Goal: Information Seeking & Learning: Find specific page/section

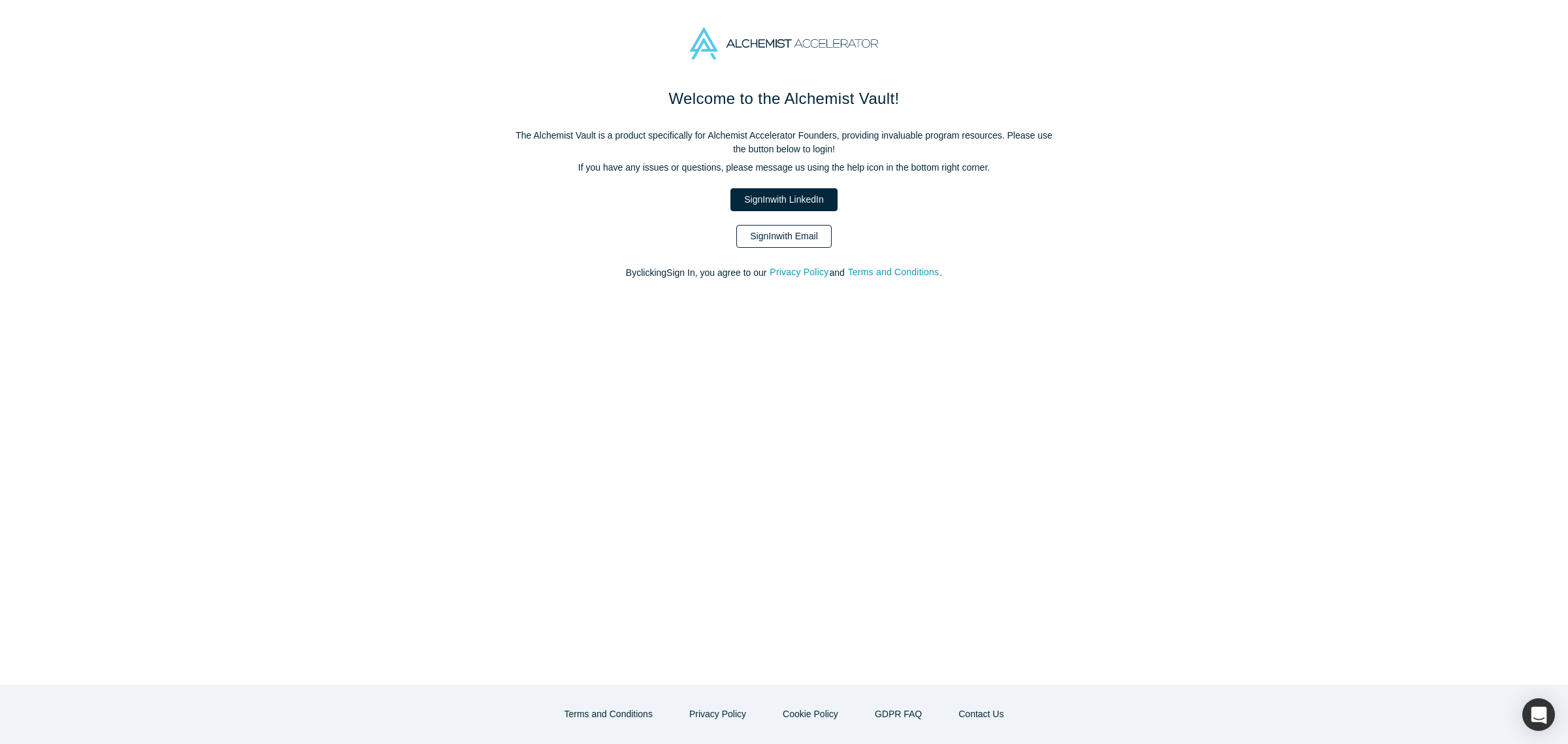
click at [805, 237] on link "Sign In with Email" at bounding box center [784, 236] width 96 height 23
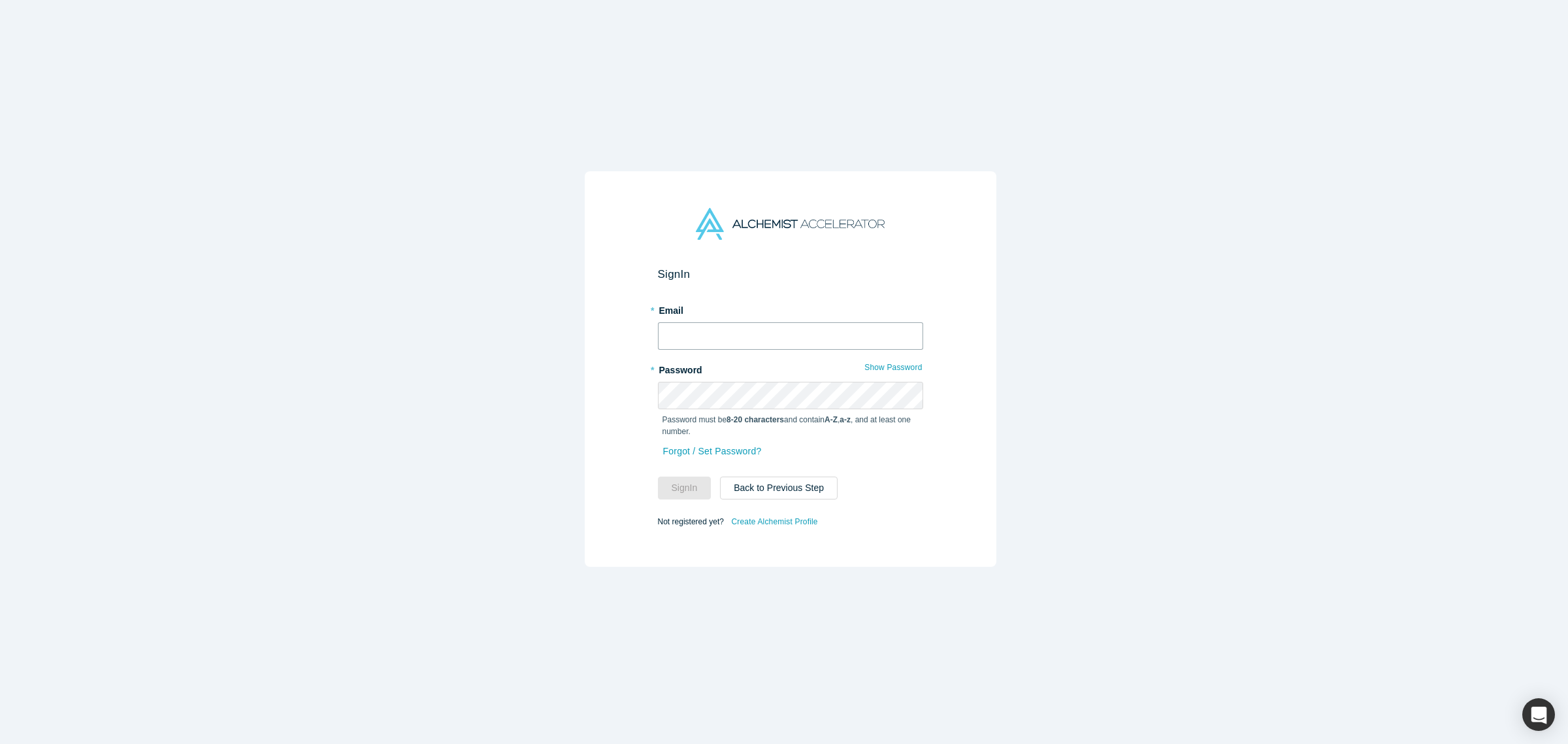
type input "[PERSON_NAME][EMAIL_ADDRESS][DOMAIN_NAME]"
click at [671, 491] on button "Sign In" at bounding box center [685, 487] width 54 height 23
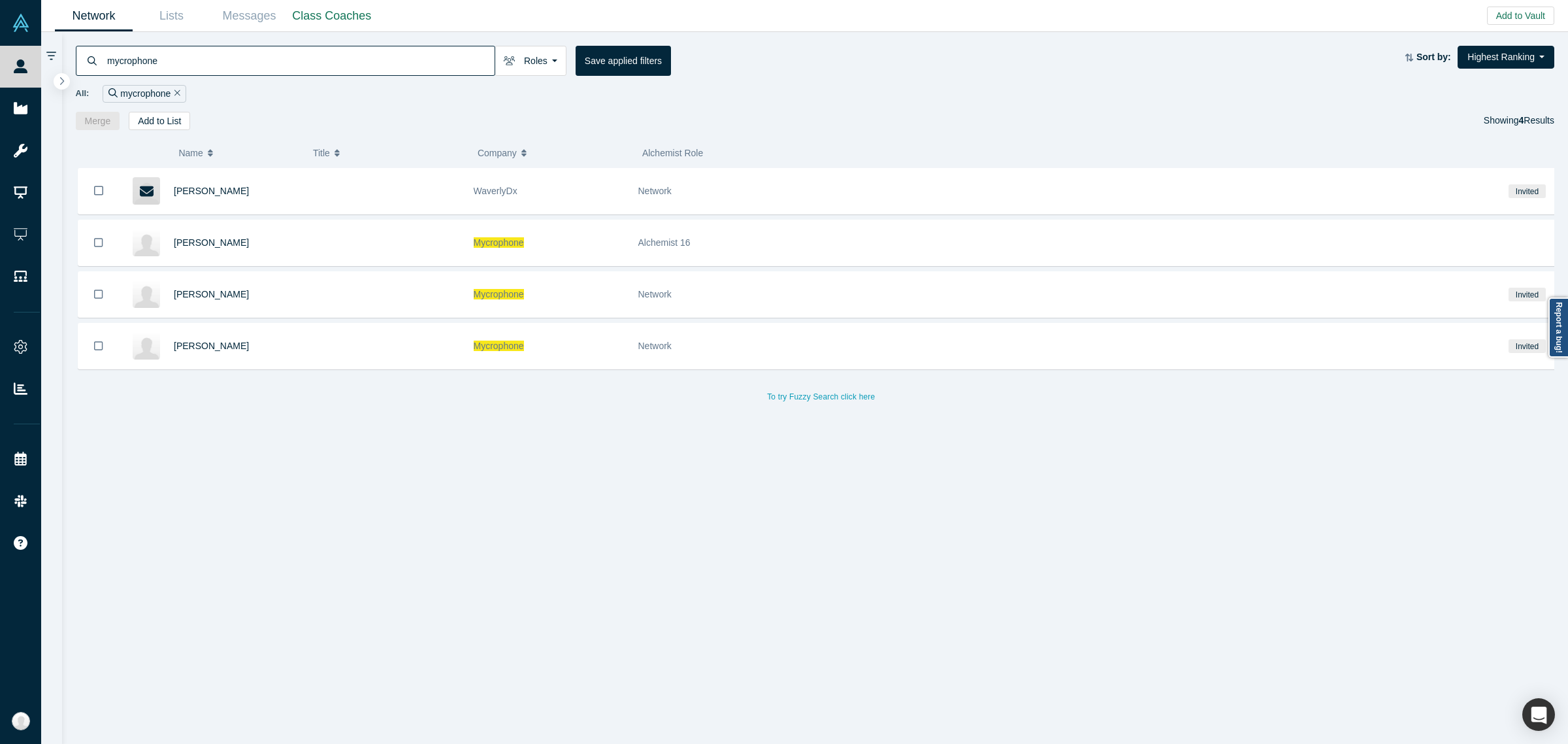
click at [514, 488] on div "[PERSON_NAME] WaverlyDx Network Invited [PERSON_NAME] Mycrophone Alchemist 16 […" at bounding box center [821, 462] width 1492 height 589
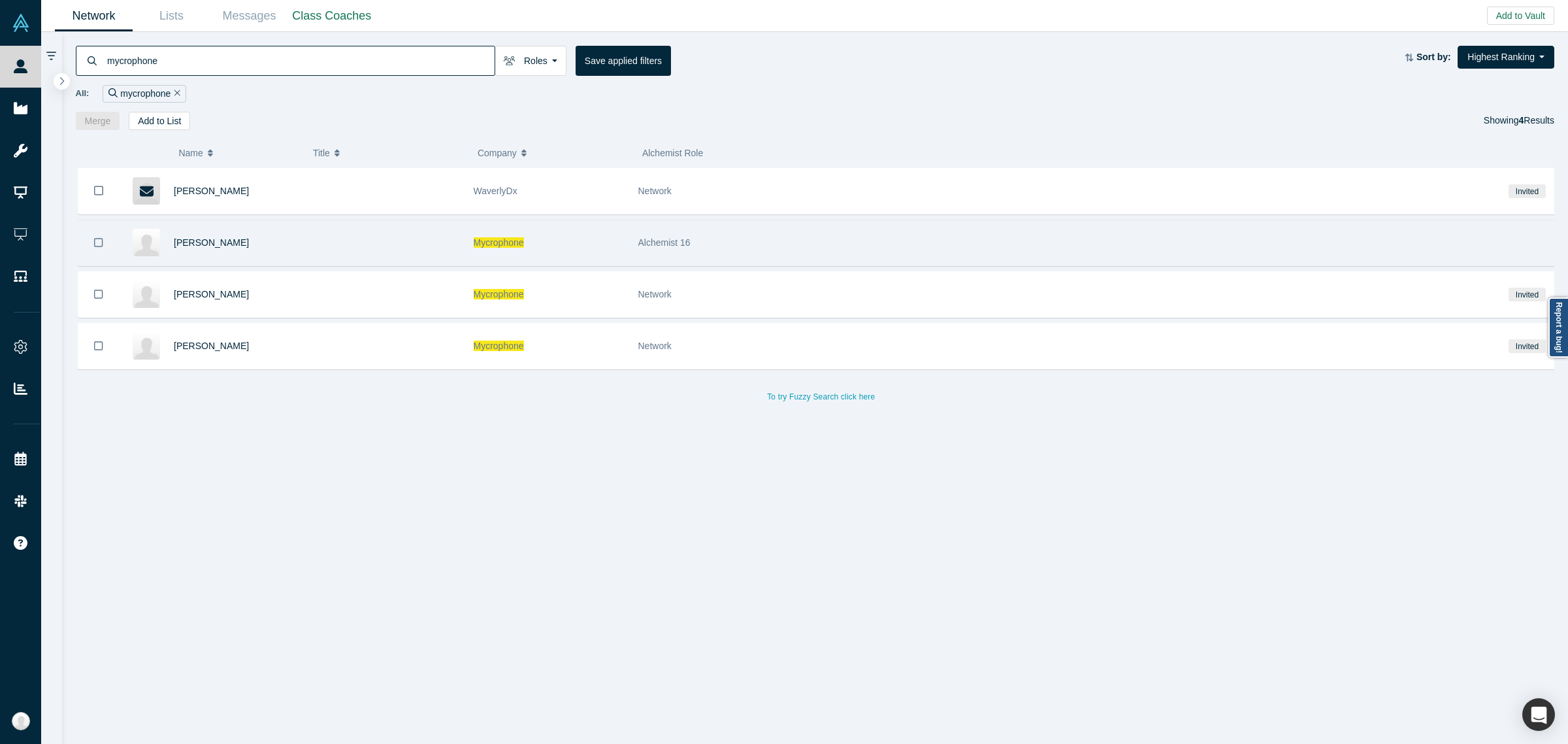
click at [398, 252] on div at bounding box center [384, 243] width 165 height 45
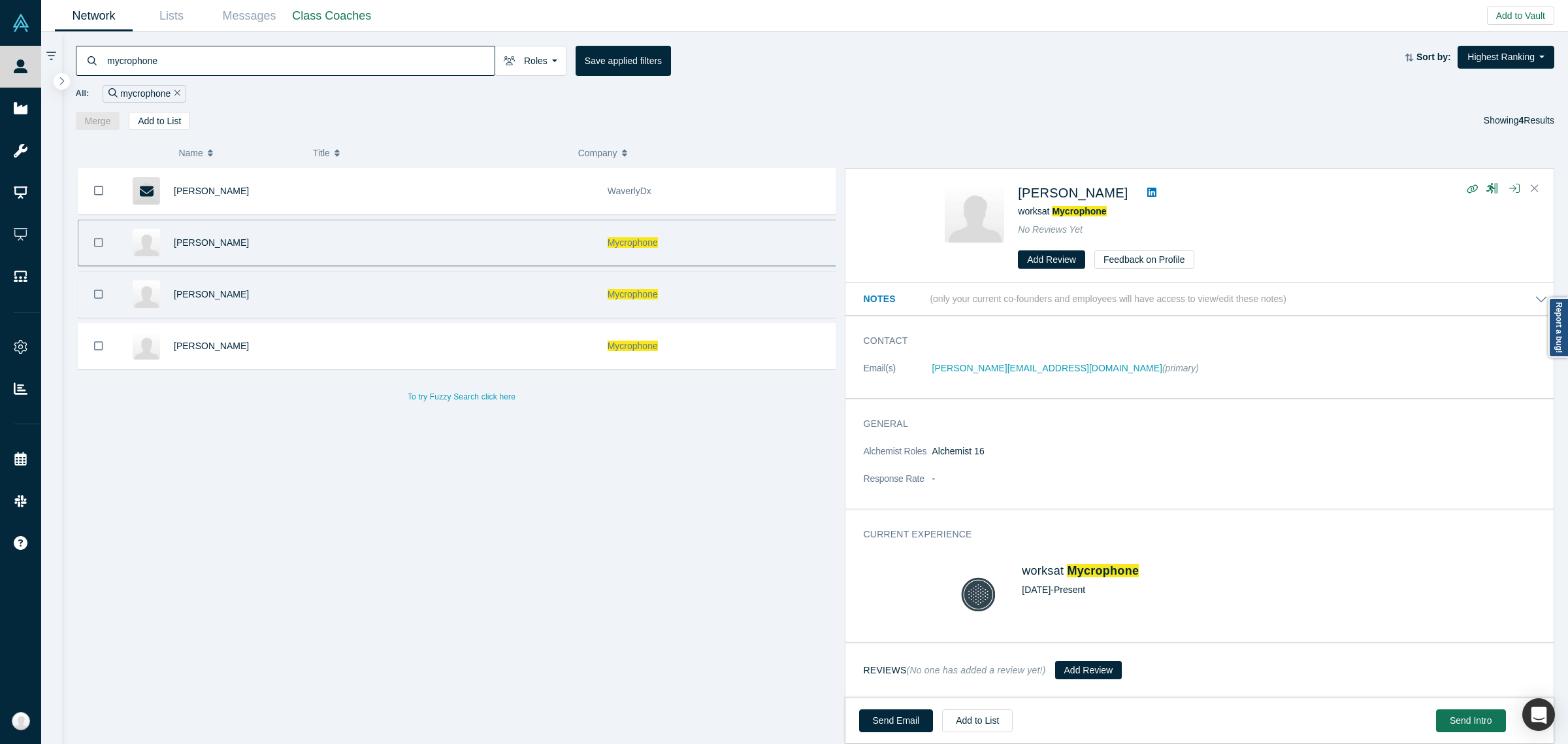
click at [398, 293] on div at bounding box center [479, 294] width 244 height 45
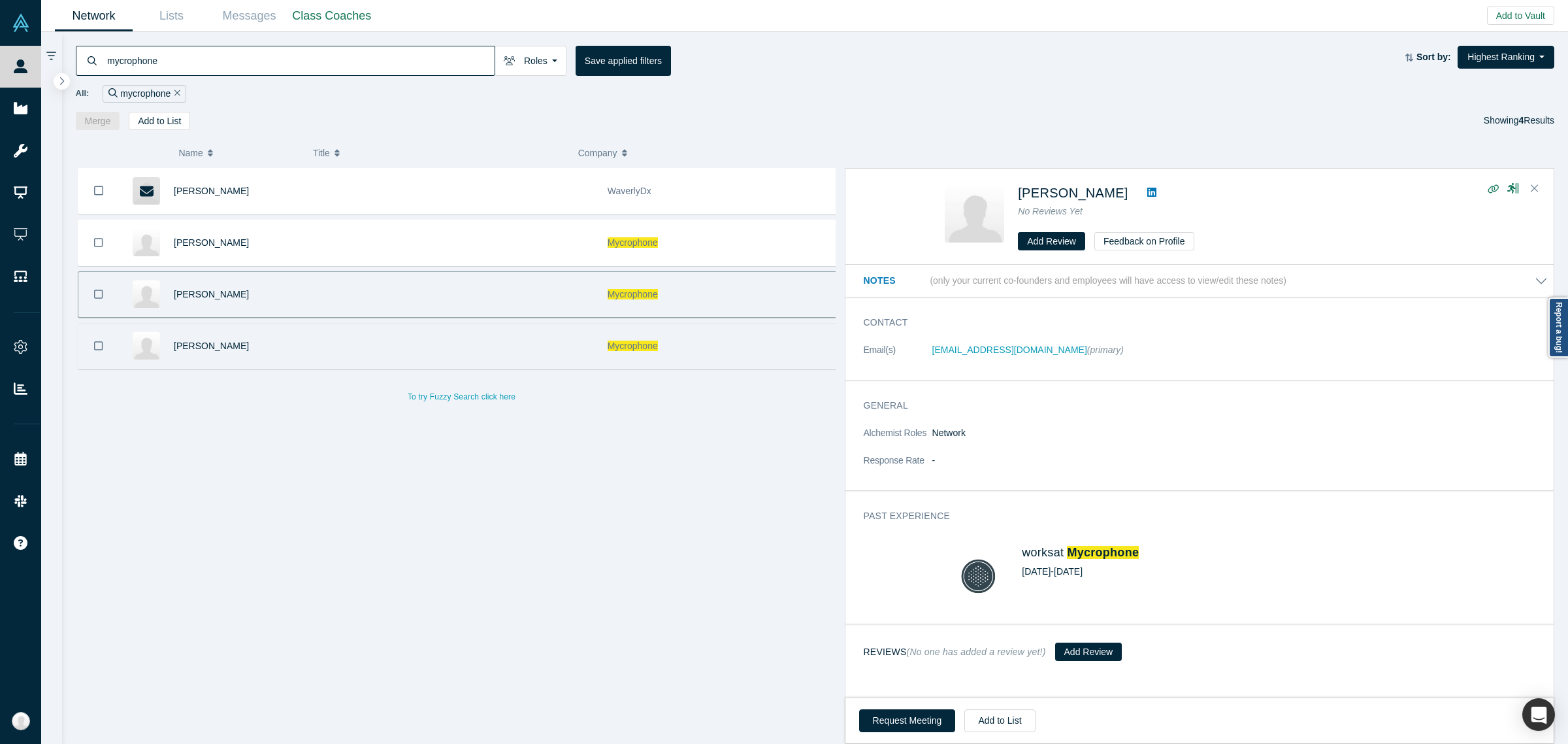
click at [393, 345] on div at bounding box center [479, 346] width 244 height 45
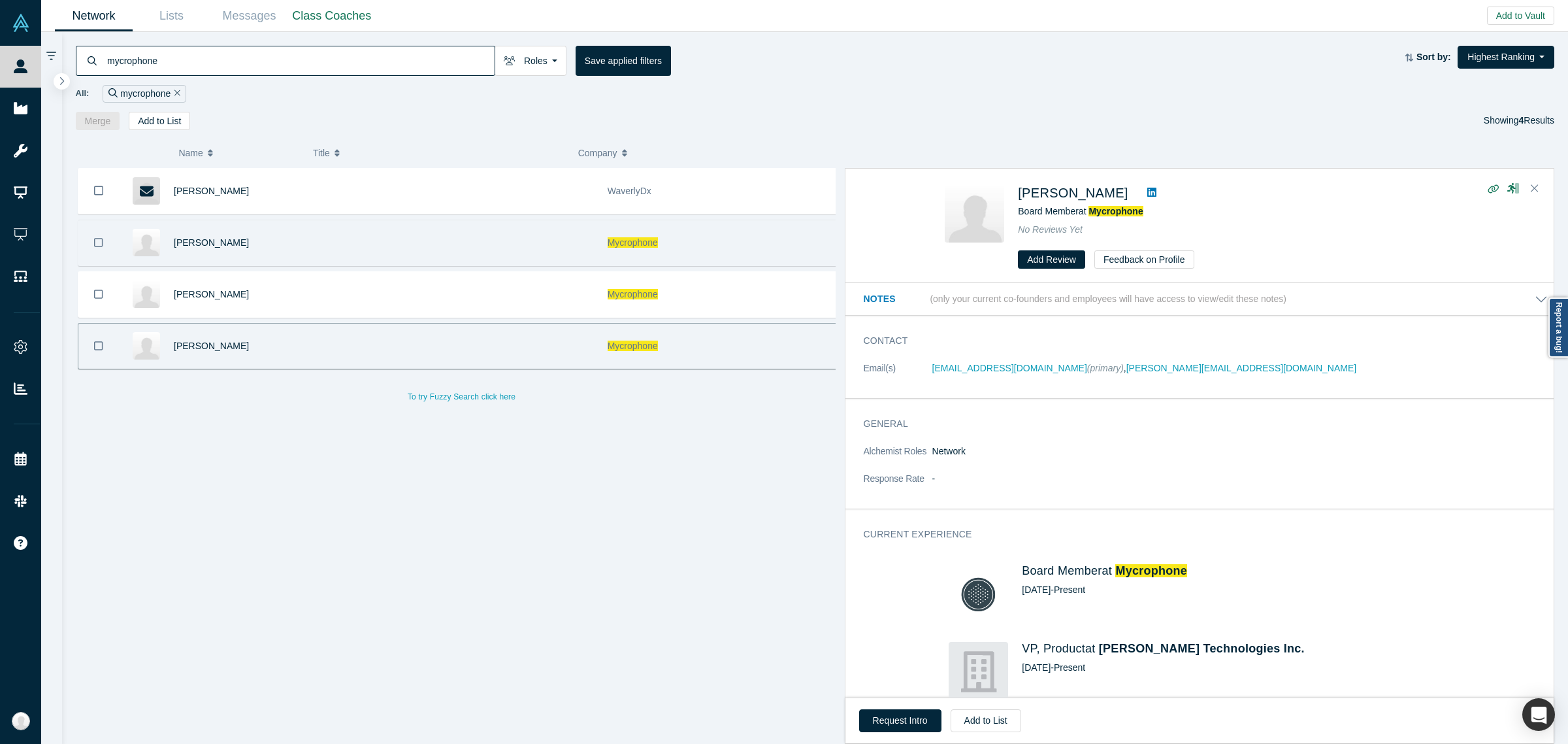
click at [389, 256] on div at bounding box center [479, 243] width 244 height 45
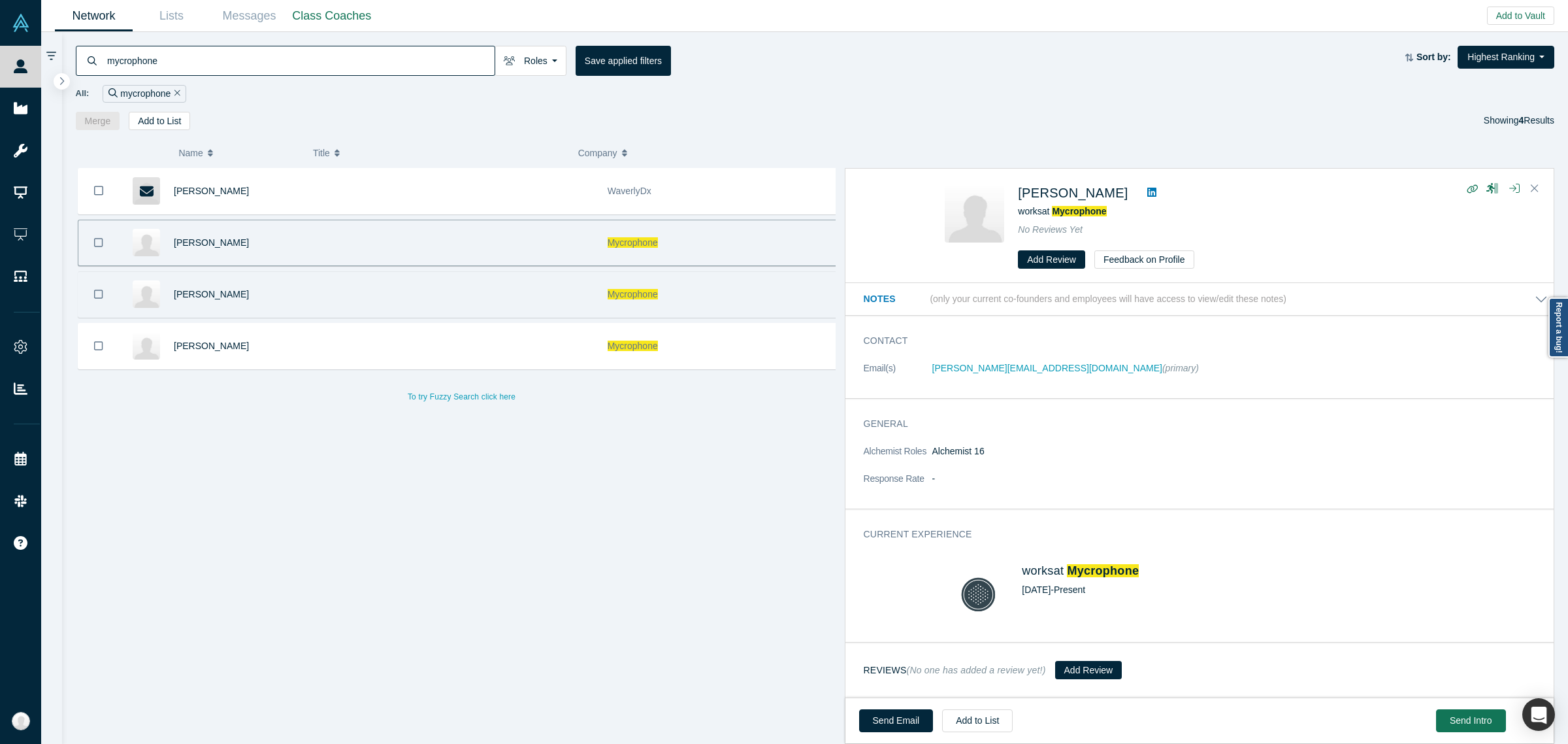
click at [483, 298] on div at bounding box center [479, 294] width 244 height 45
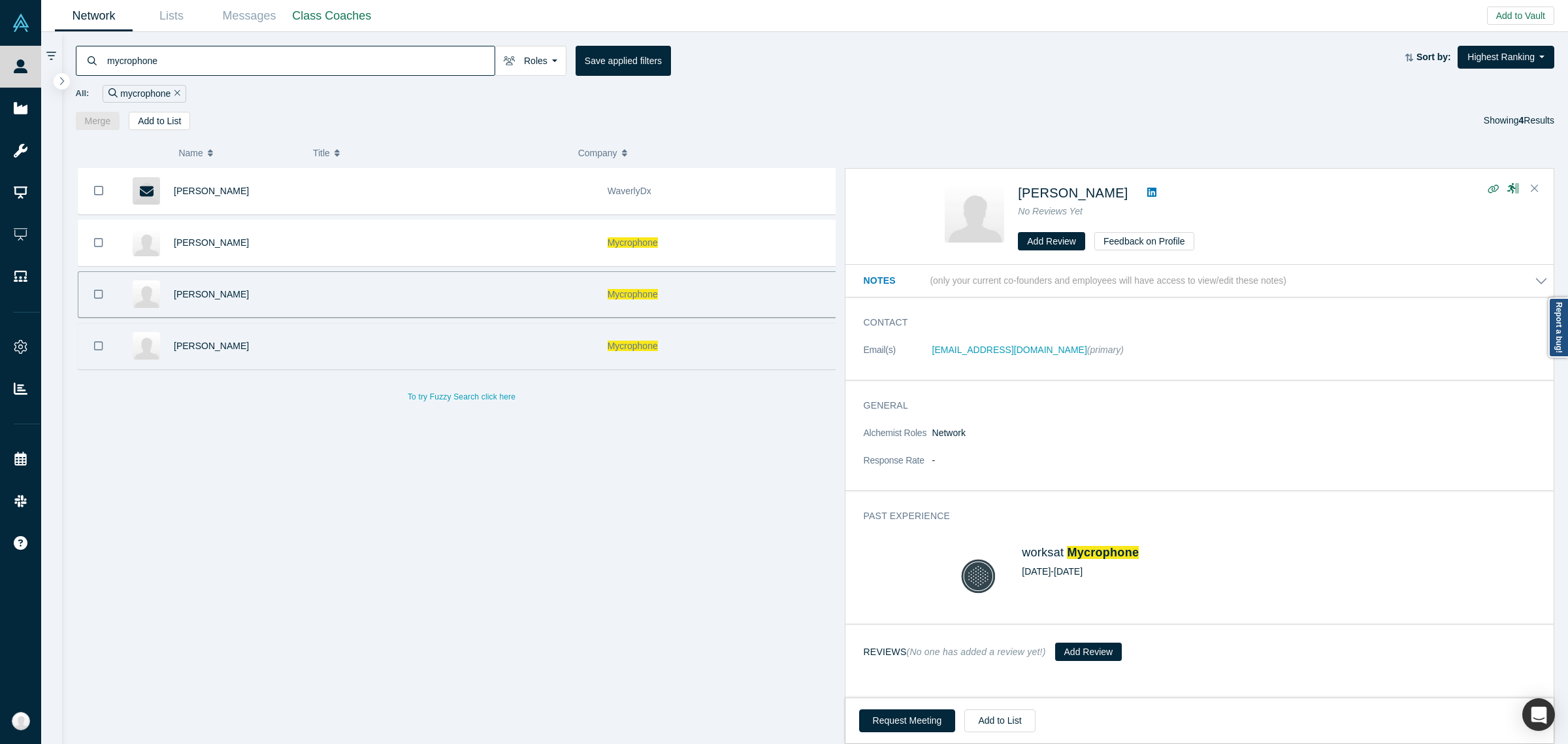
click at [268, 345] on div "[PERSON_NAME]" at bounding box center [261, 346] width 176 height 45
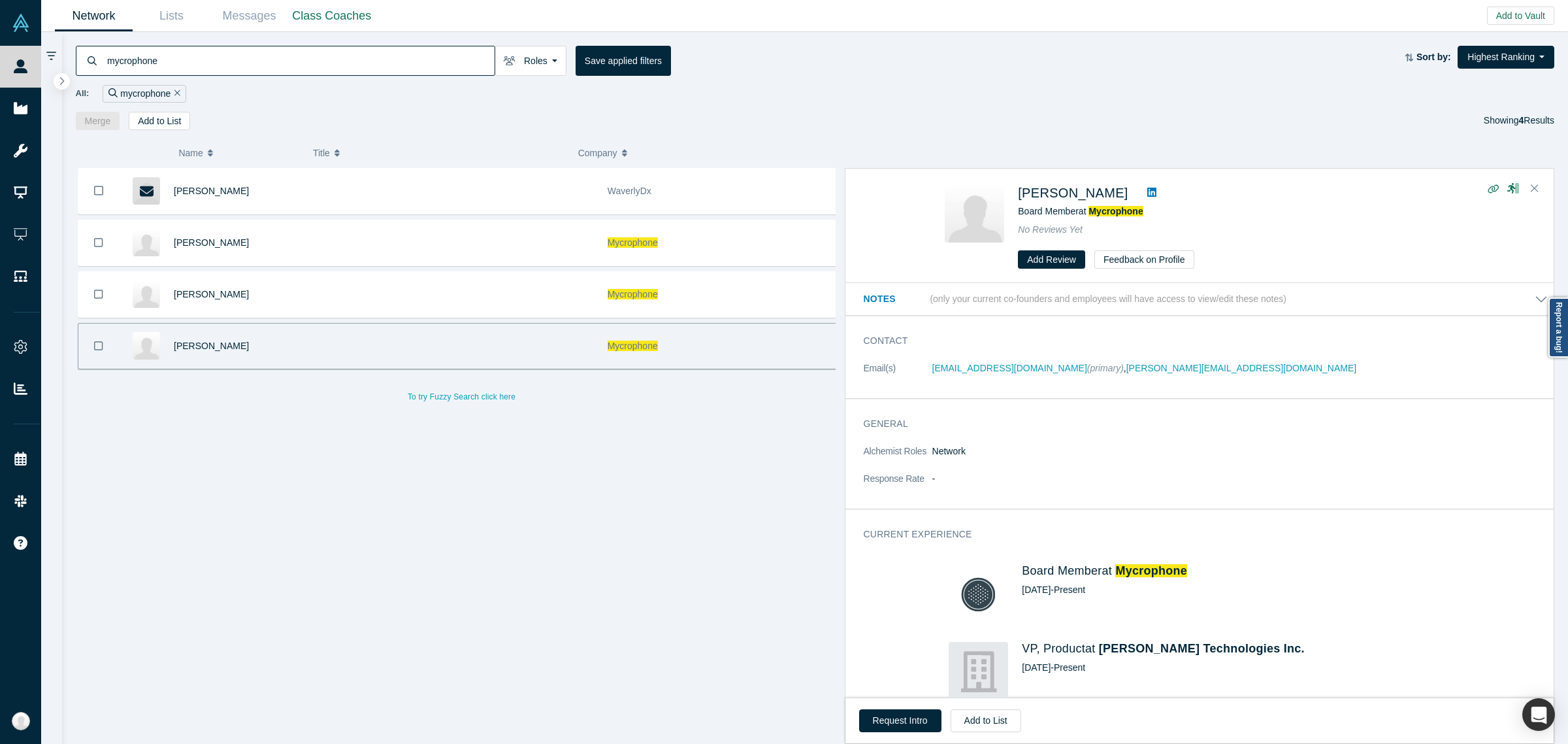
click at [220, 57] on input "mycrophone" at bounding box center [300, 60] width 389 height 30
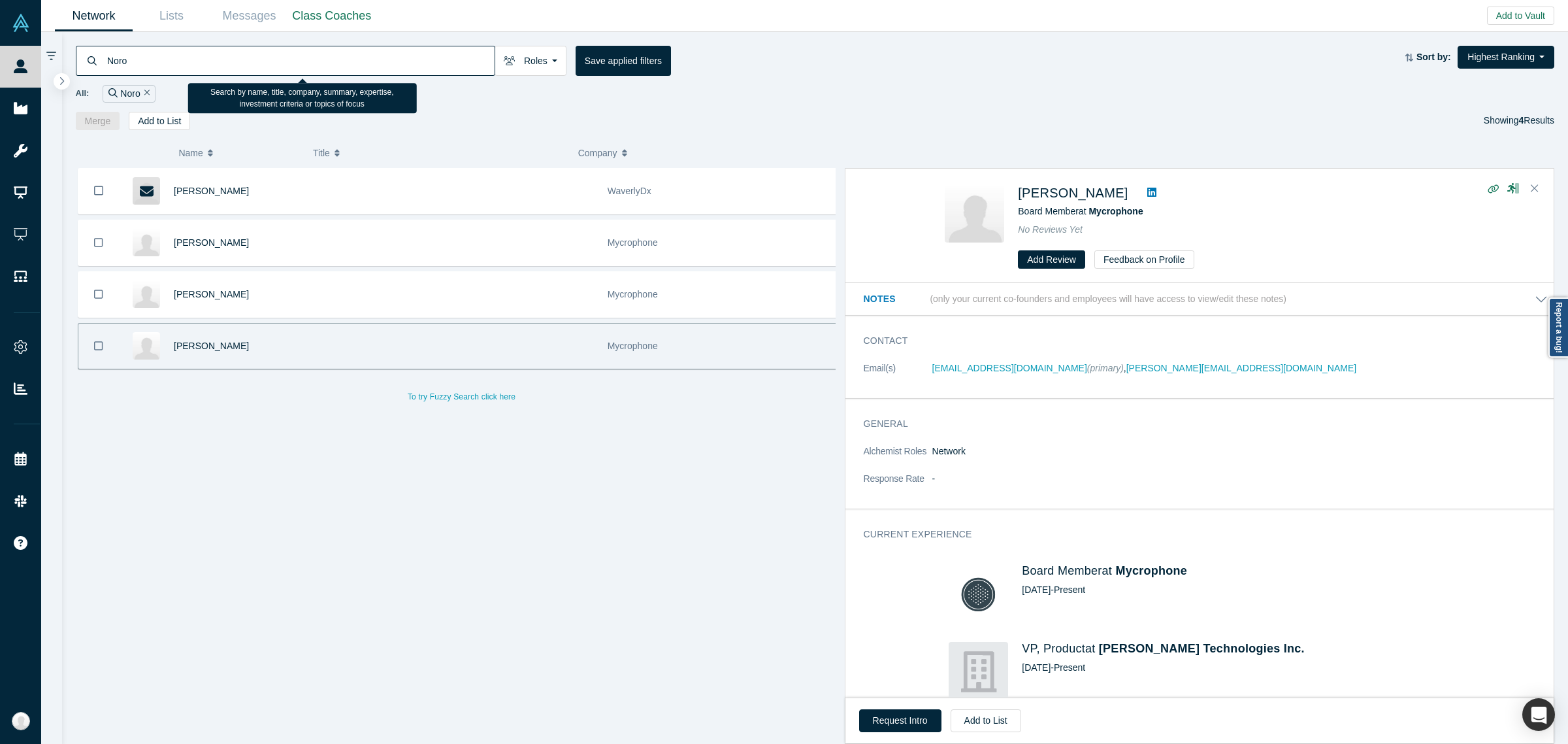
type input "Noro"
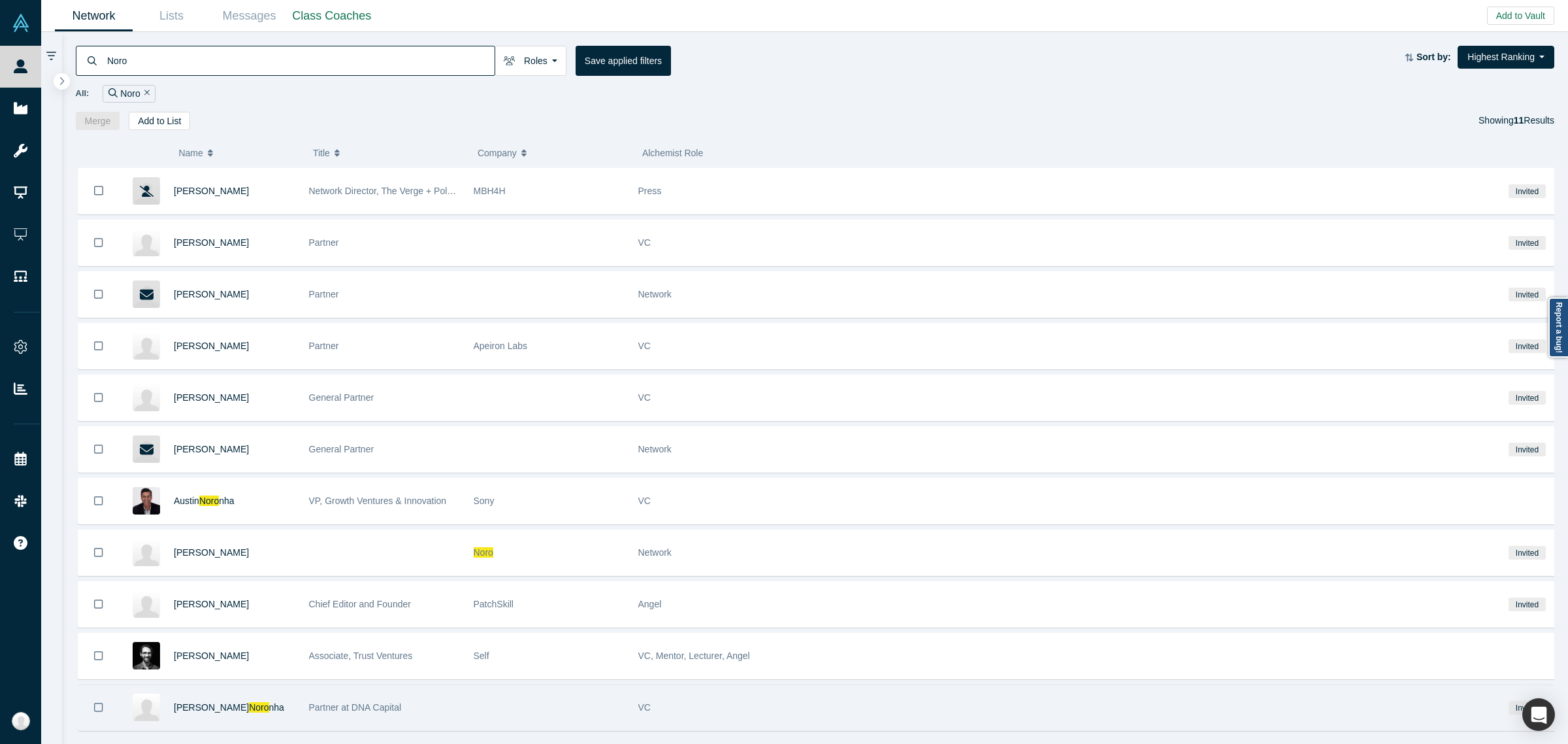
scroll to position [26, 0]
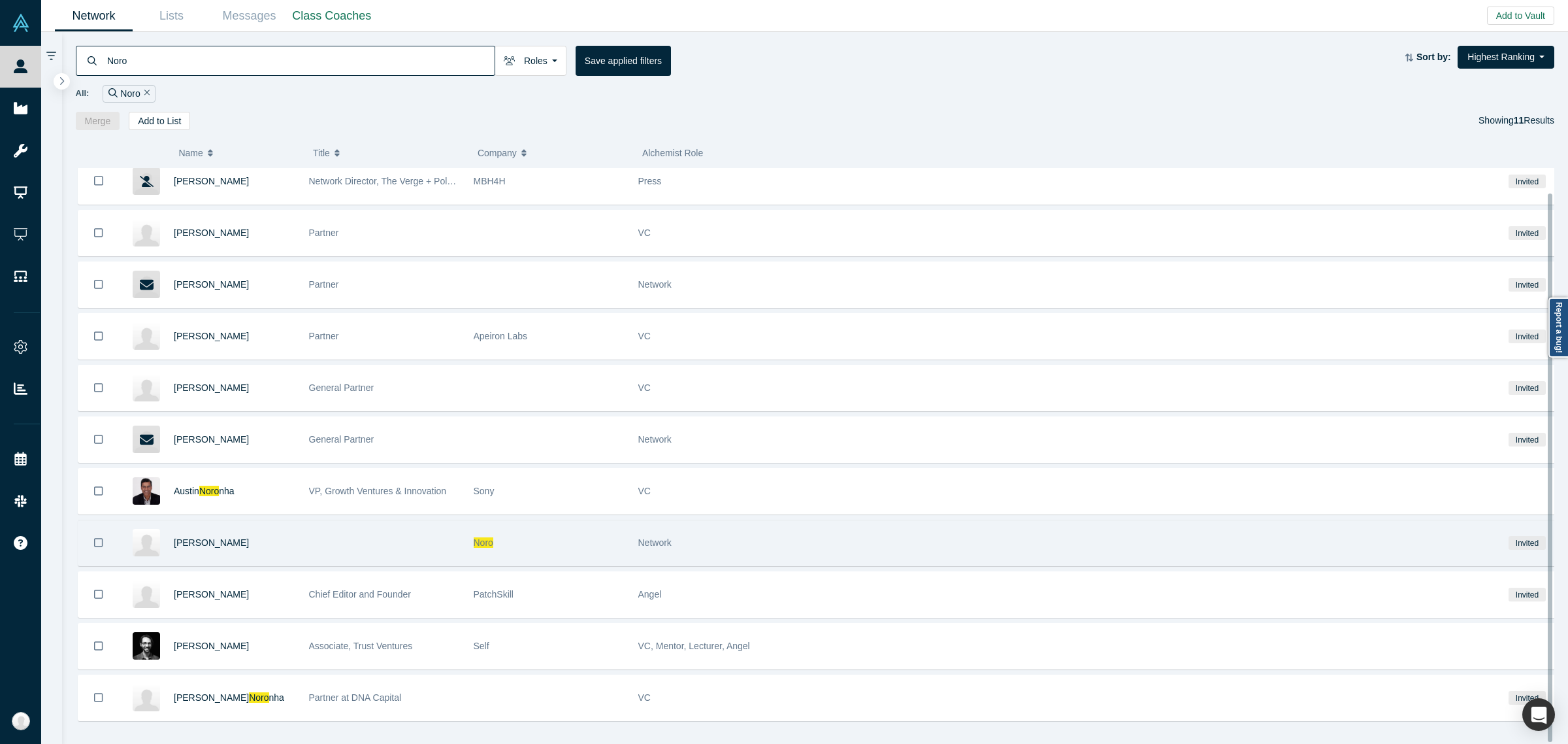
click at [480, 537] on span "Noro" at bounding box center [483, 542] width 19 height 10
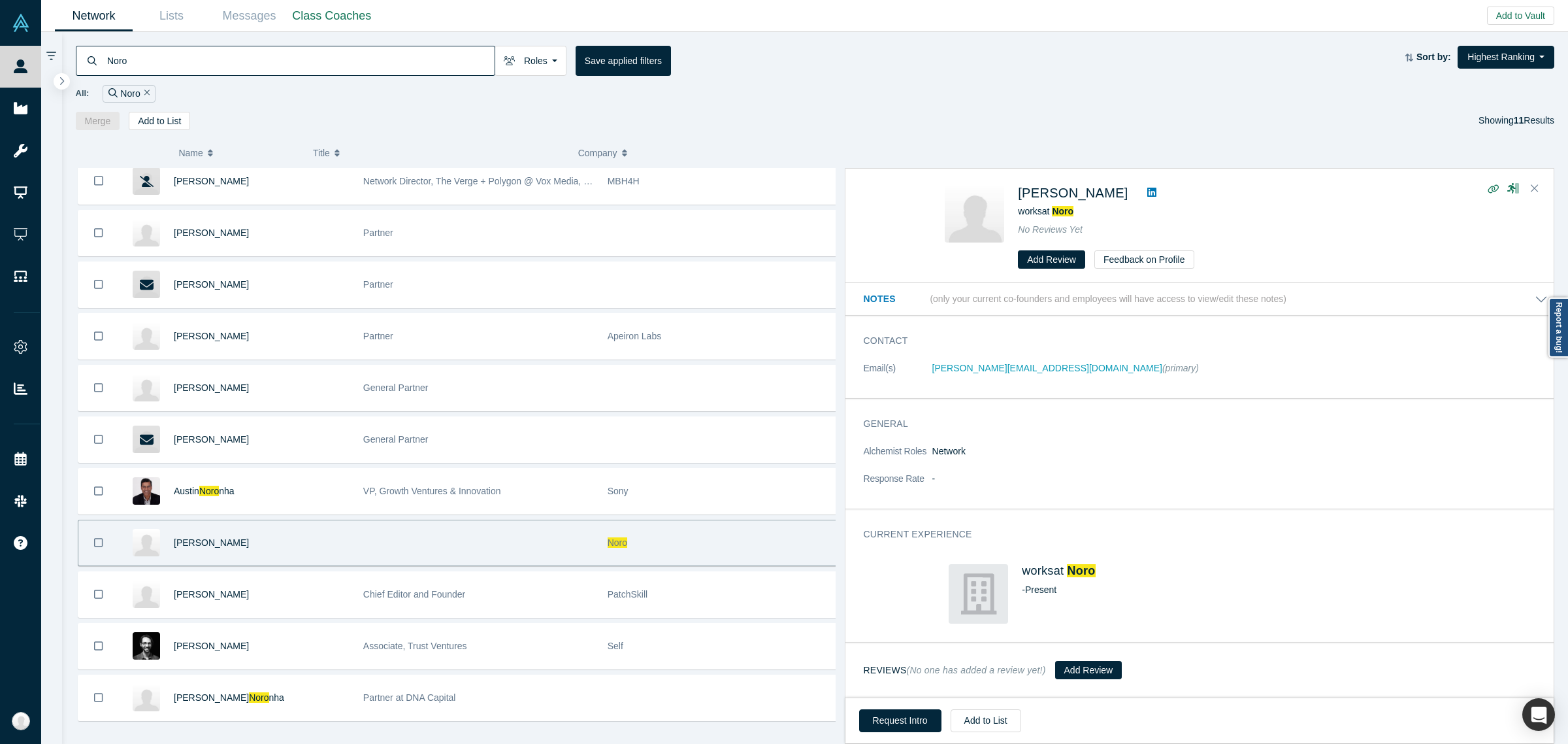
click at [1065, 222] on div "[PERSON_NAME] works at Noro No Reviews Yet Add Review Feedback on Profile" at bounding box center [1236, 226] width 436 height 86
click at [1068, 212] on span "Noro" at bounding box center [1063, 211] width 22 height 10
